Goal: Task Accomplishment & Management: Use online tool/utility

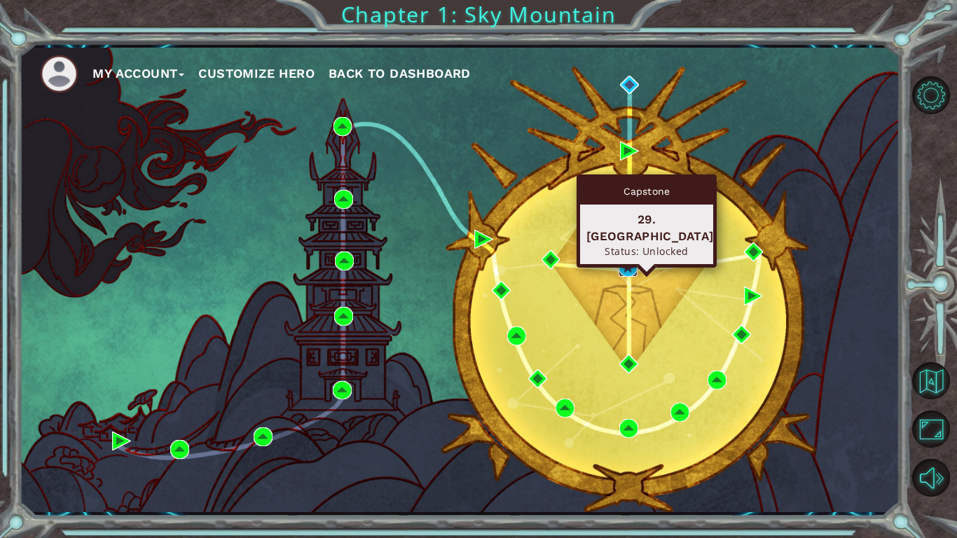
click at [633, 269] on img at bounding box center [628, 267] width 19 height 19
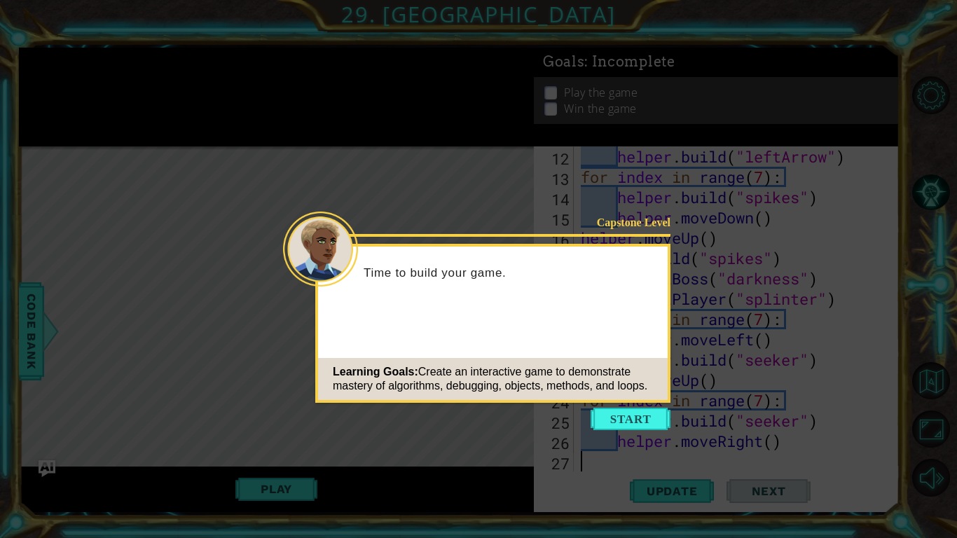
scroll to position [264, 0]
click at [641, 416] on button "Start" at bounding box center [631, 419] width 80 height 22
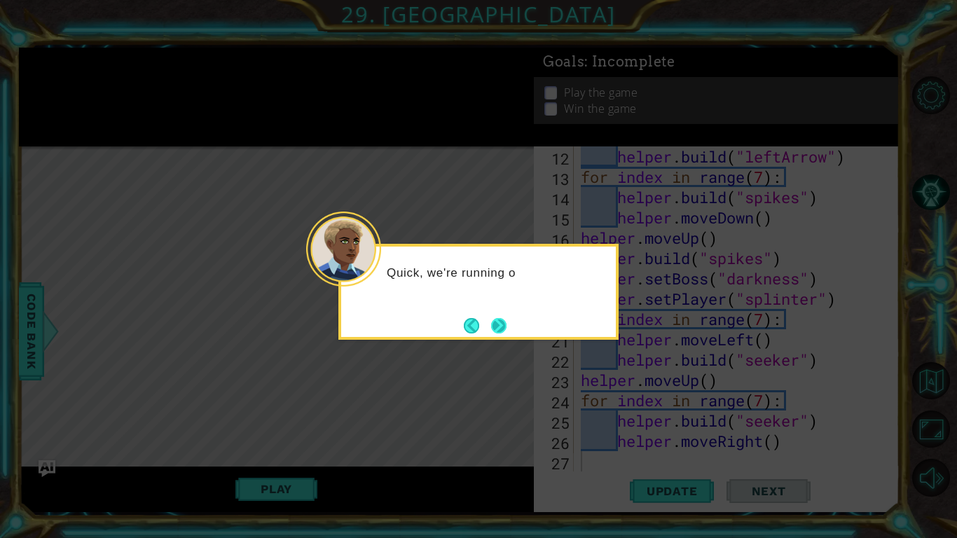
click at [495, 318] on button "Next" at bounding box center [498, 325] width 15 height 15
click at [499, 322] on button "Next" at bounding box center [498, 325] width 15 height 15
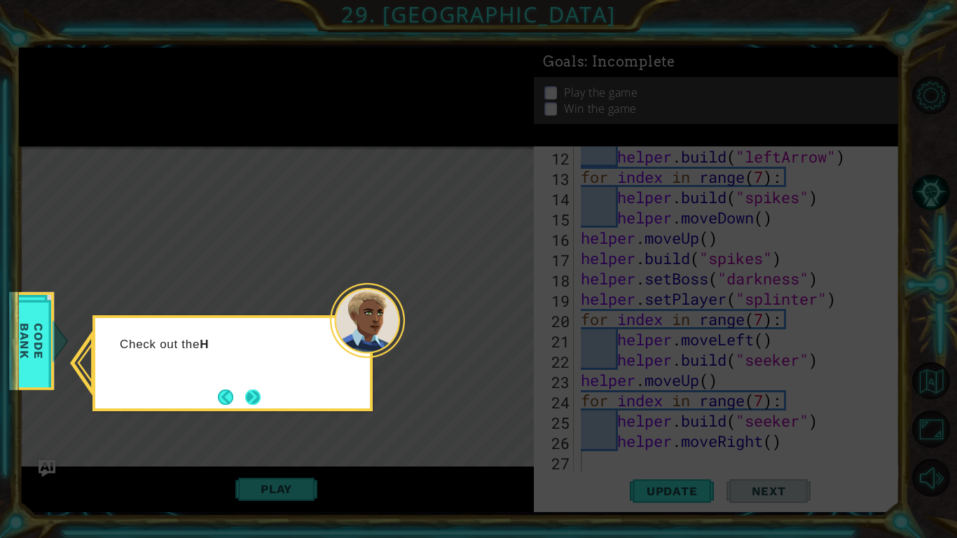
click at [247, 392] on button "Next" at bounding box center [252, 396] width 15 height 15
